Goal: Information Seeking & Learning: Learn about a topic

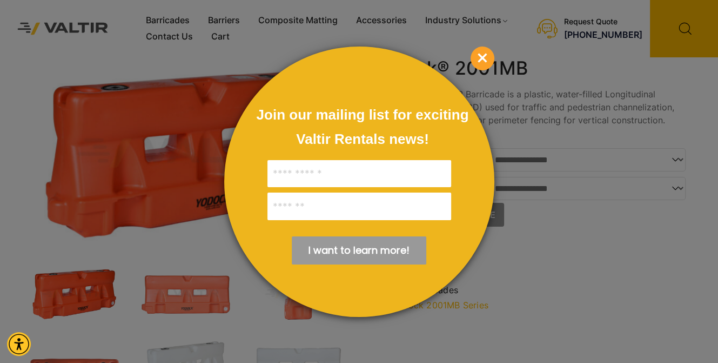
click at [480, 59] on span "×" at bounding box center [483, 58] width 24 height 24
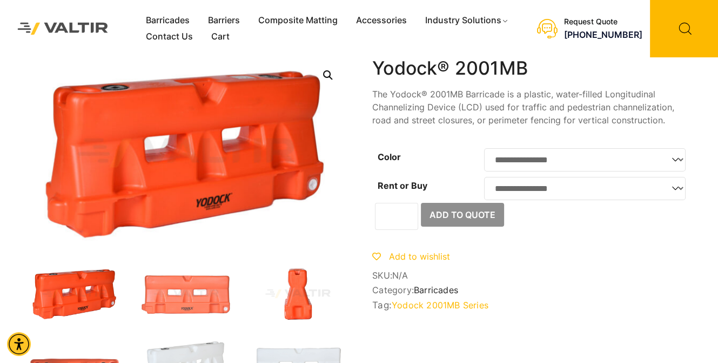
click at [297, 287] on img at bounding box center [298, 293] width 96 height 57
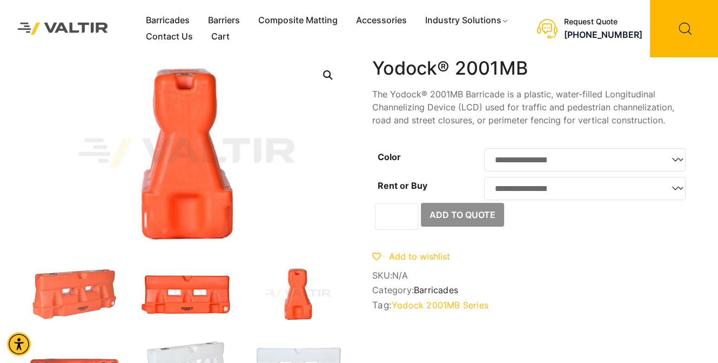
click at [172, 297] on img at bounding box center [187, 293] width 96 height 57
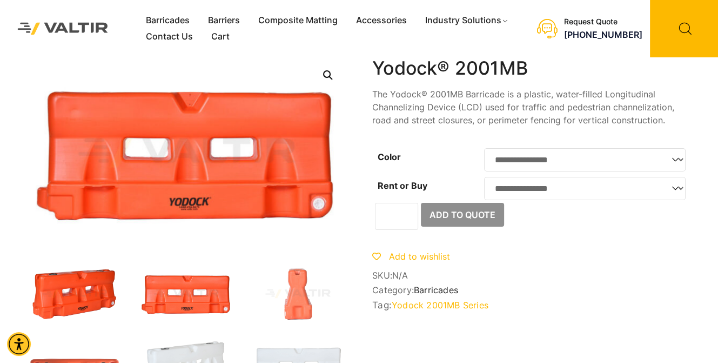
click at [78, 293] on img at bounding box center [75, 293] width 96 height 57
